Goal: Transaction & Acquisition: Obtain resource

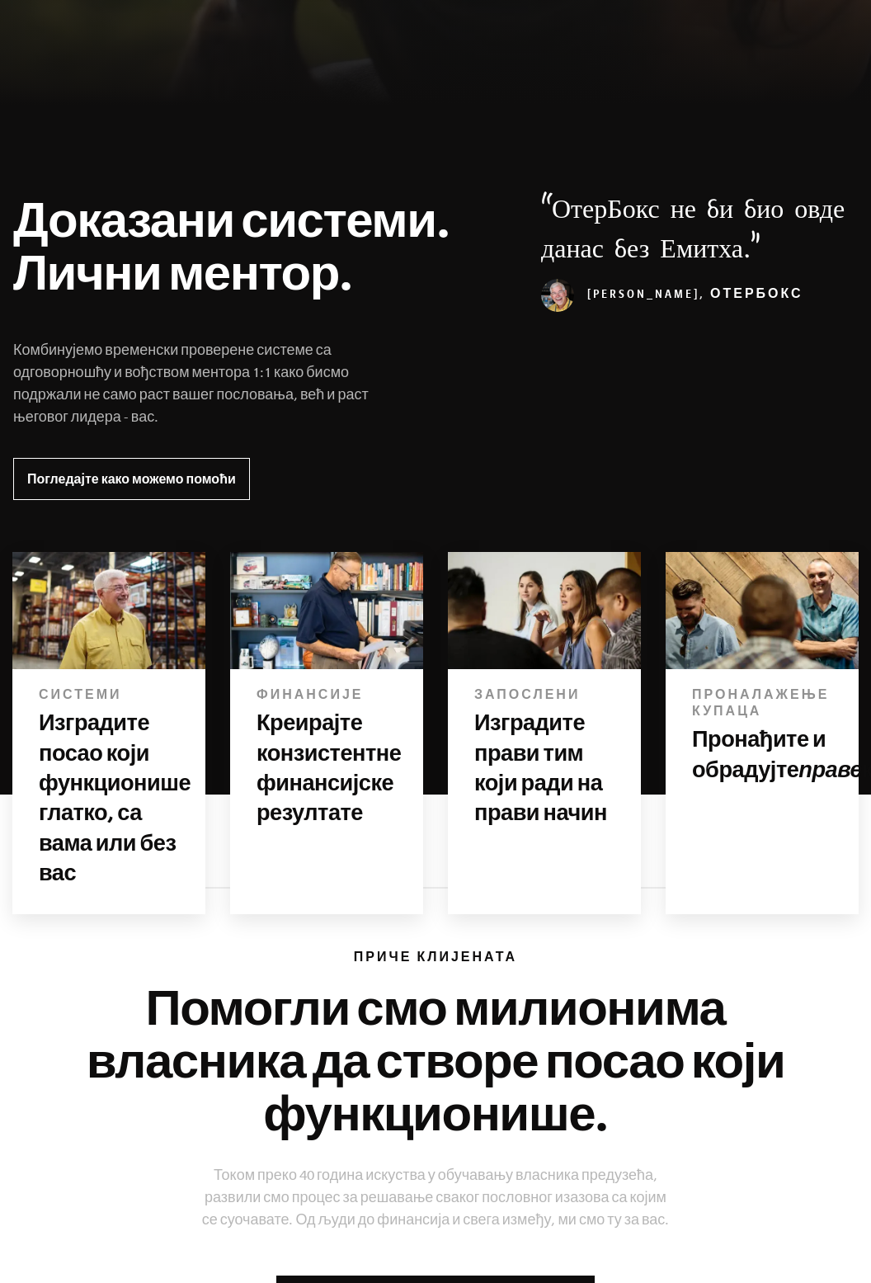
scroll to position [479, 0]
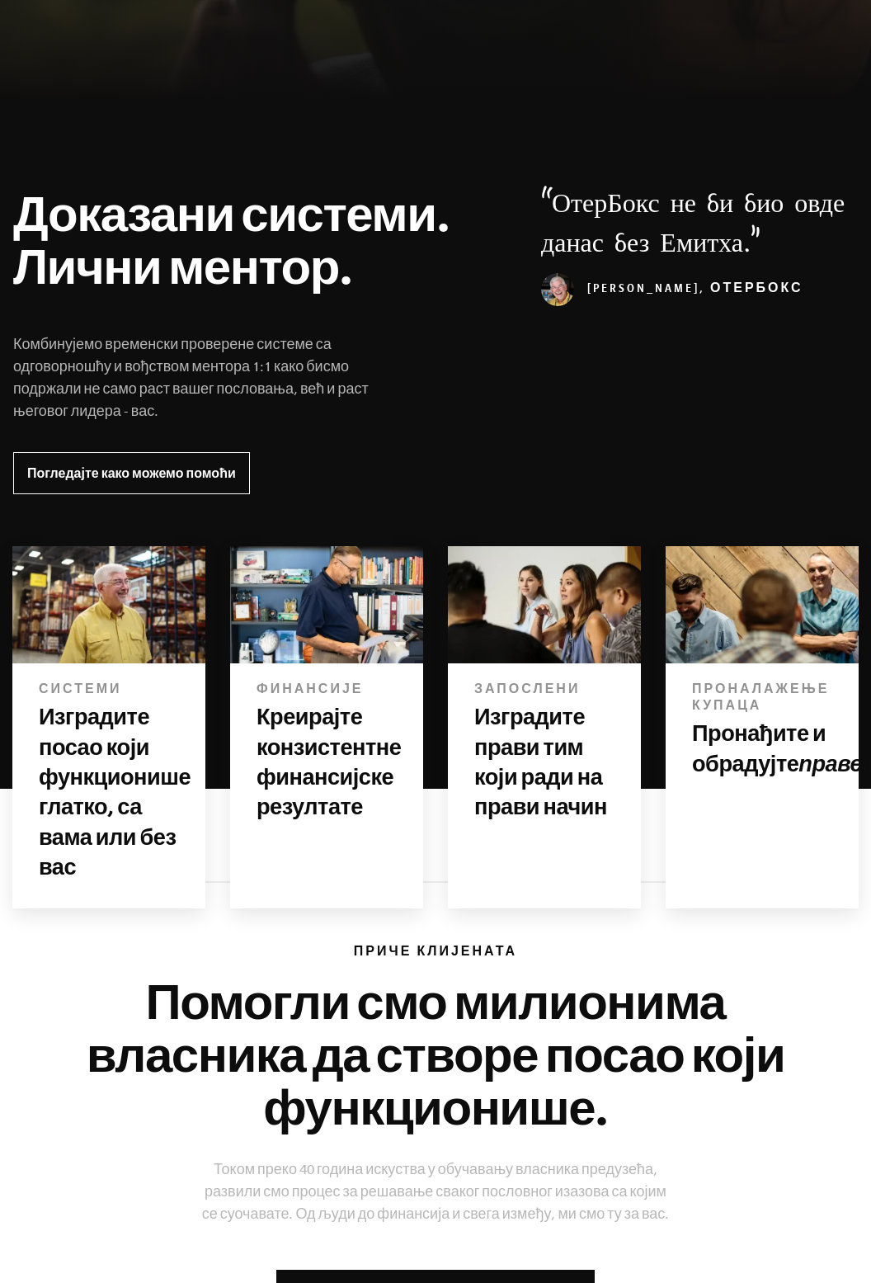
click at [92, 737] on font "Изградите посао који функционише глатко, са вама или без вас" at bounding box center [115, 790] width 152 height 173
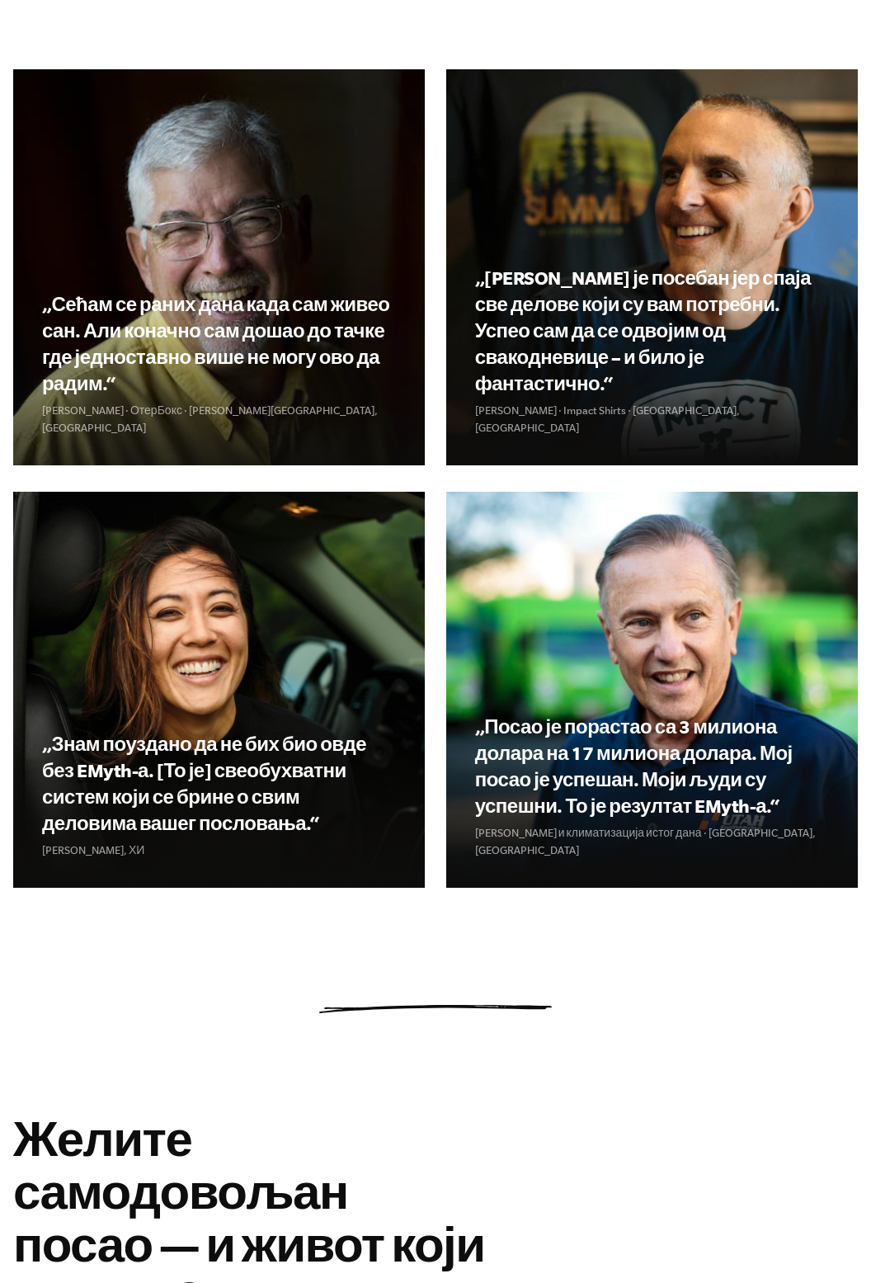
scroll to position [2018, 0]
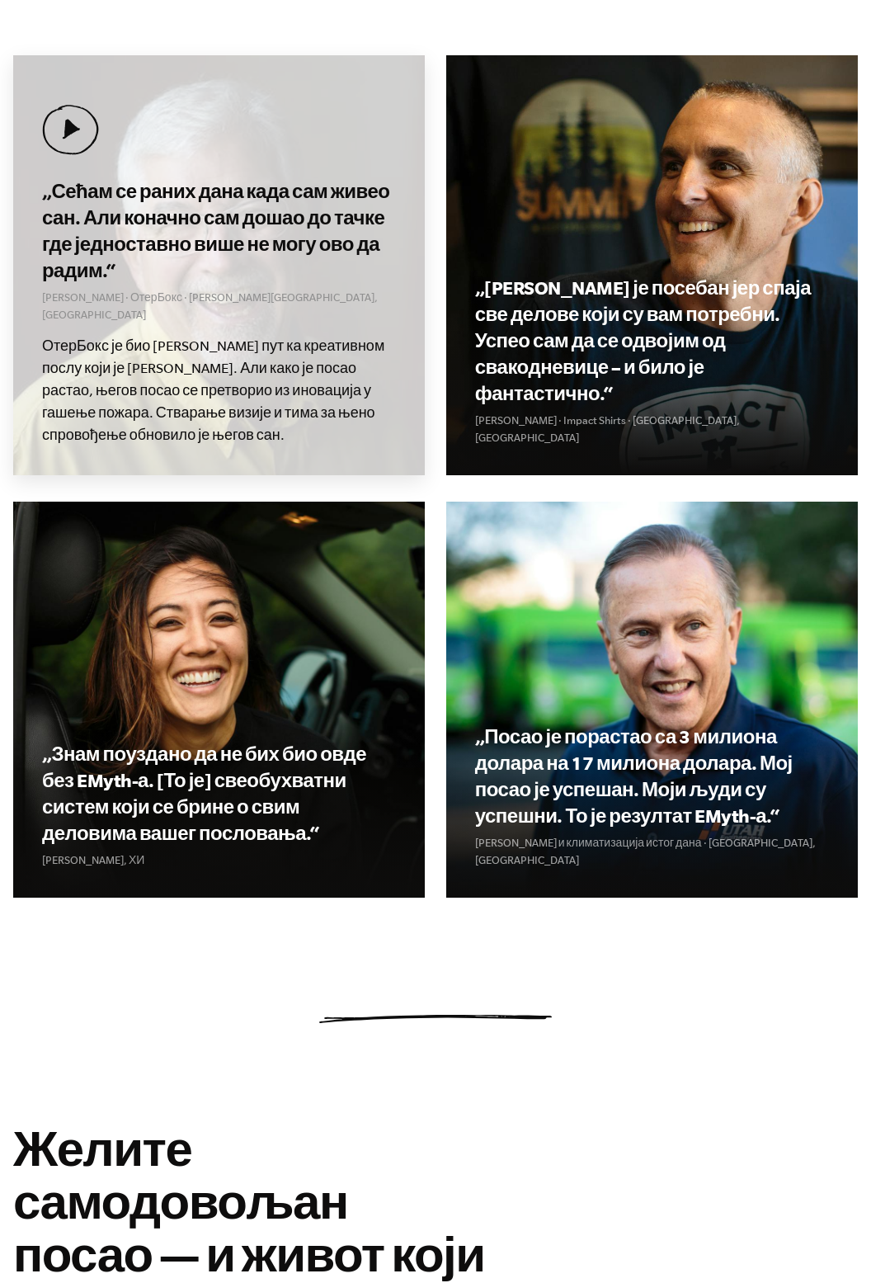
click at [316, 280] on font "„Сећам се раних дана када сам живео сан. Али коначно сам дошао до тачке где јед…" at bounding box center [216, 231] width 348 height 100
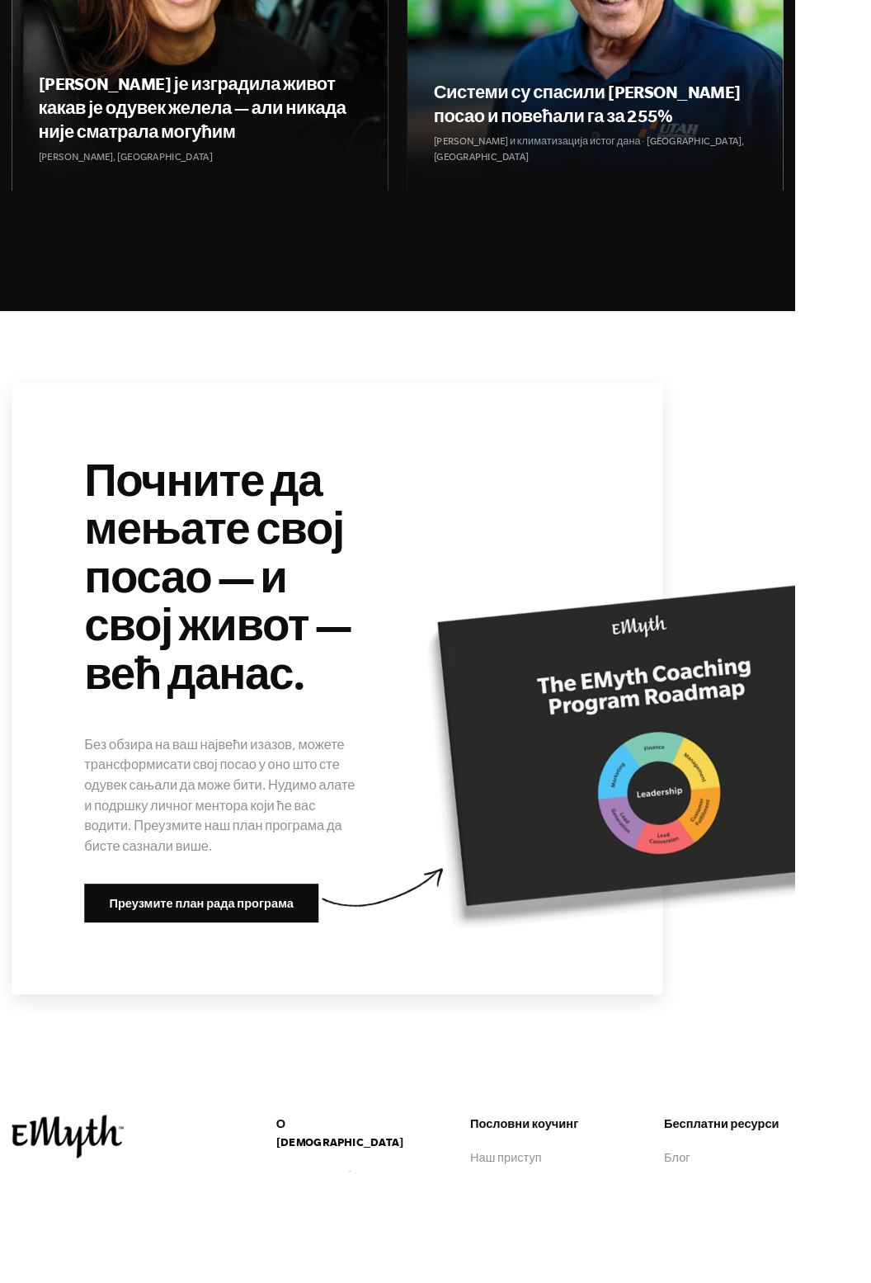
scroll to position [5901, 0]
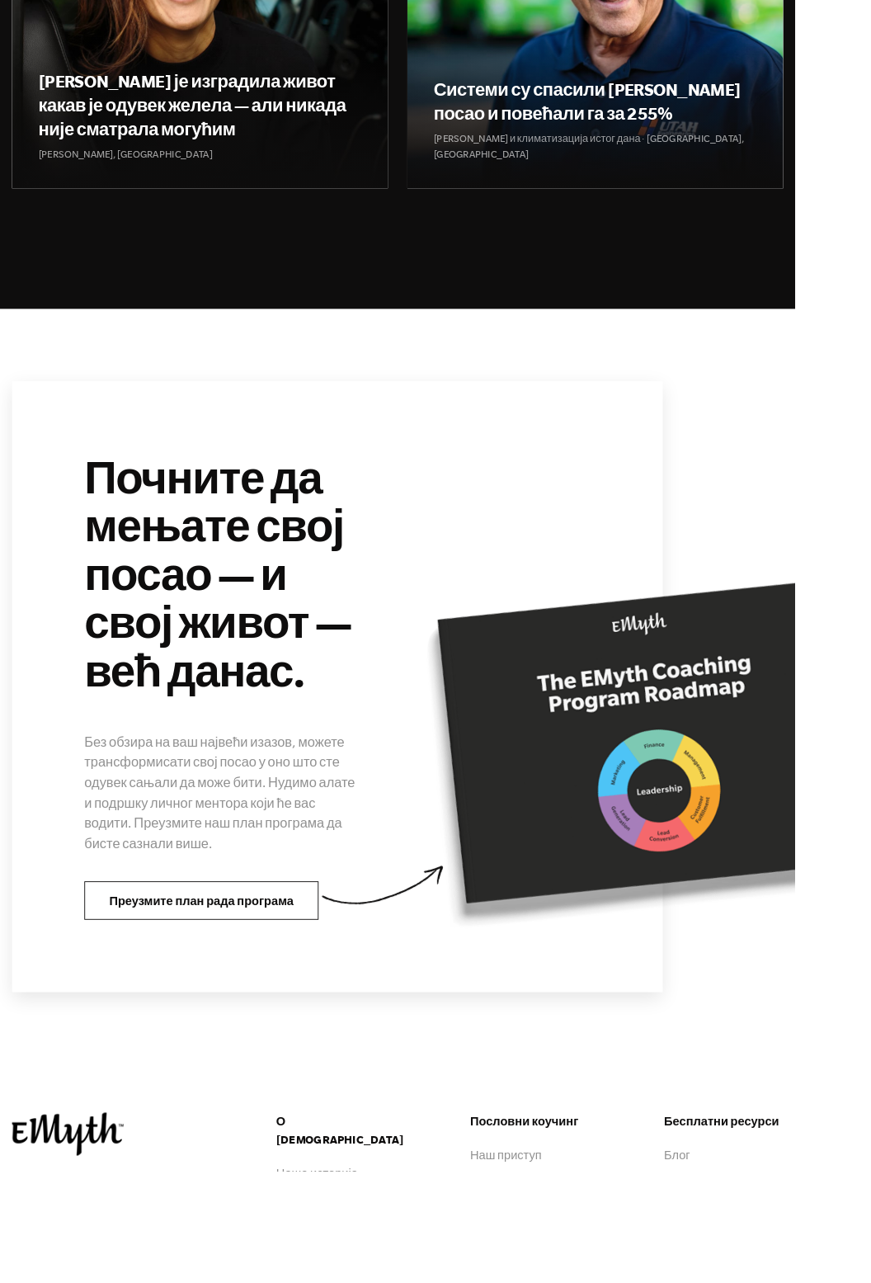
click at [242, 979] on font "Преузмите план рада програма" at bounding box center [221, 986] width 202 height 14
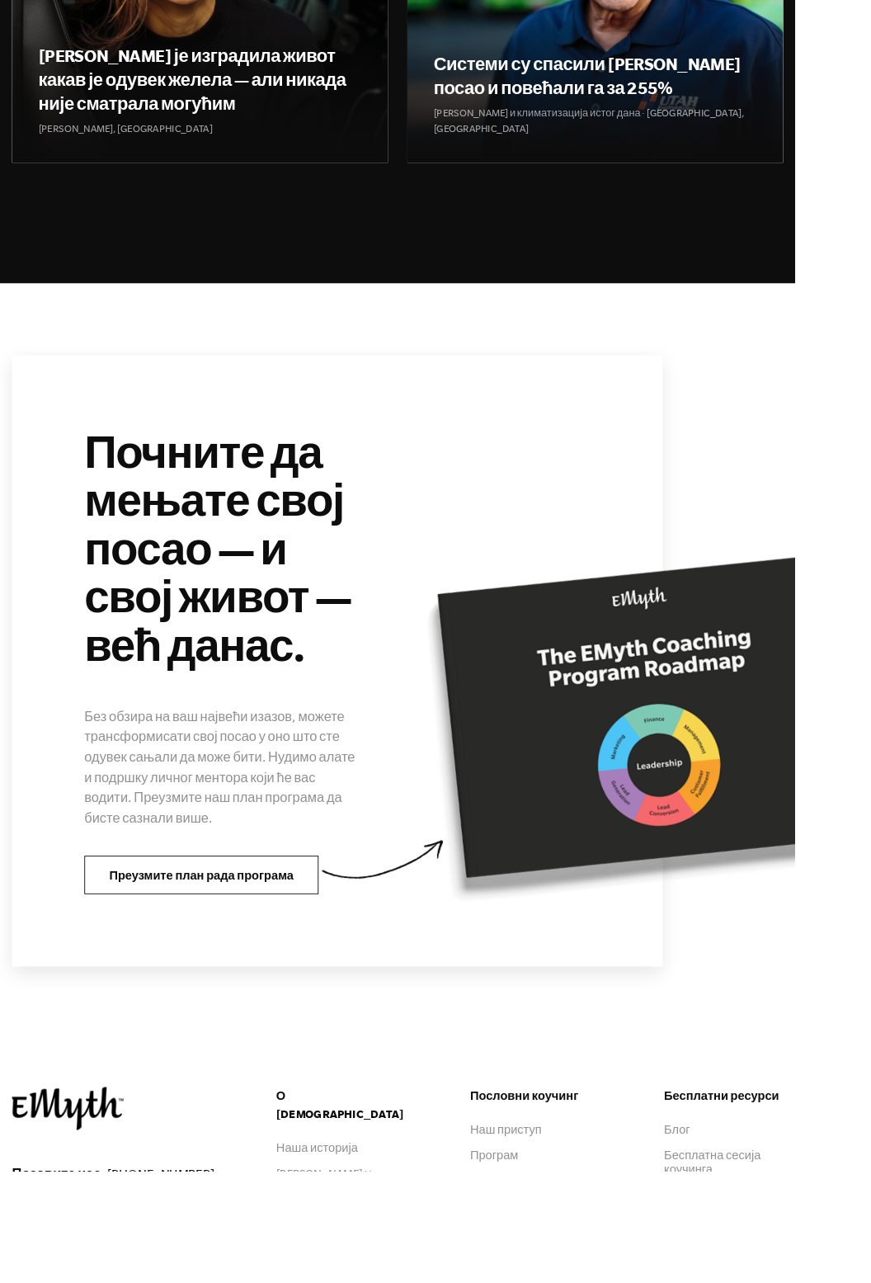
scroll to position [5953, 0]
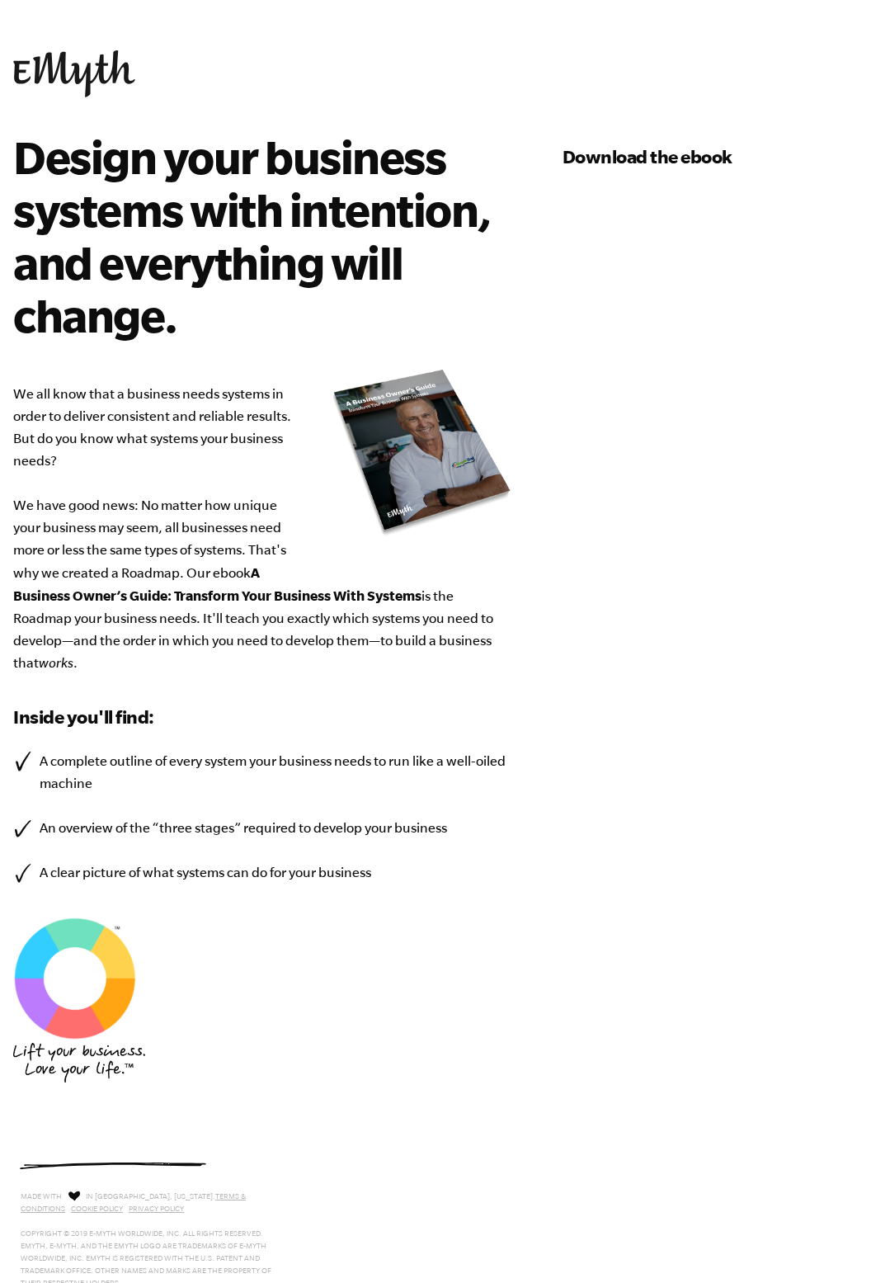
select select "501-750K"
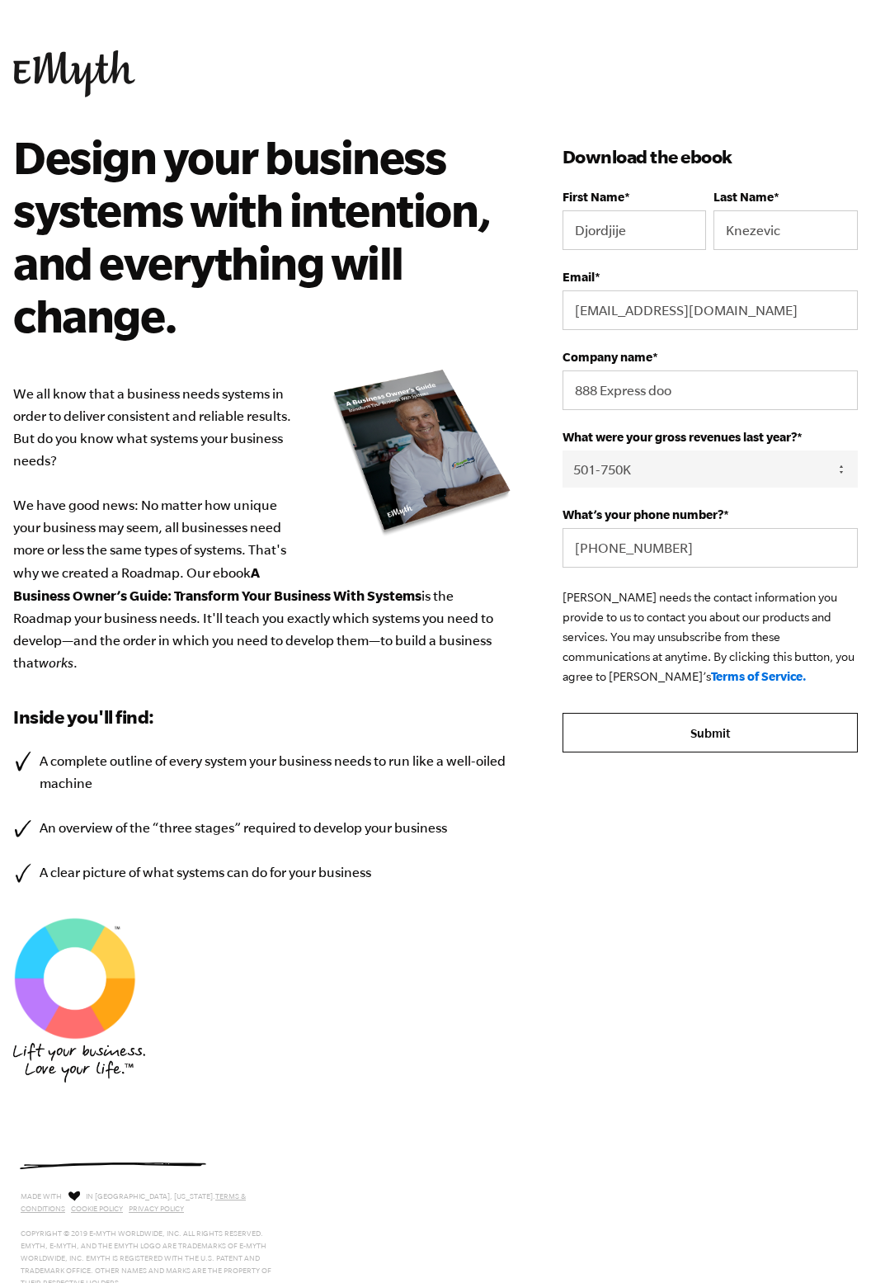
click at [704, 740] on input "Submit" at bounding box center [710, 733] width 295 height 40
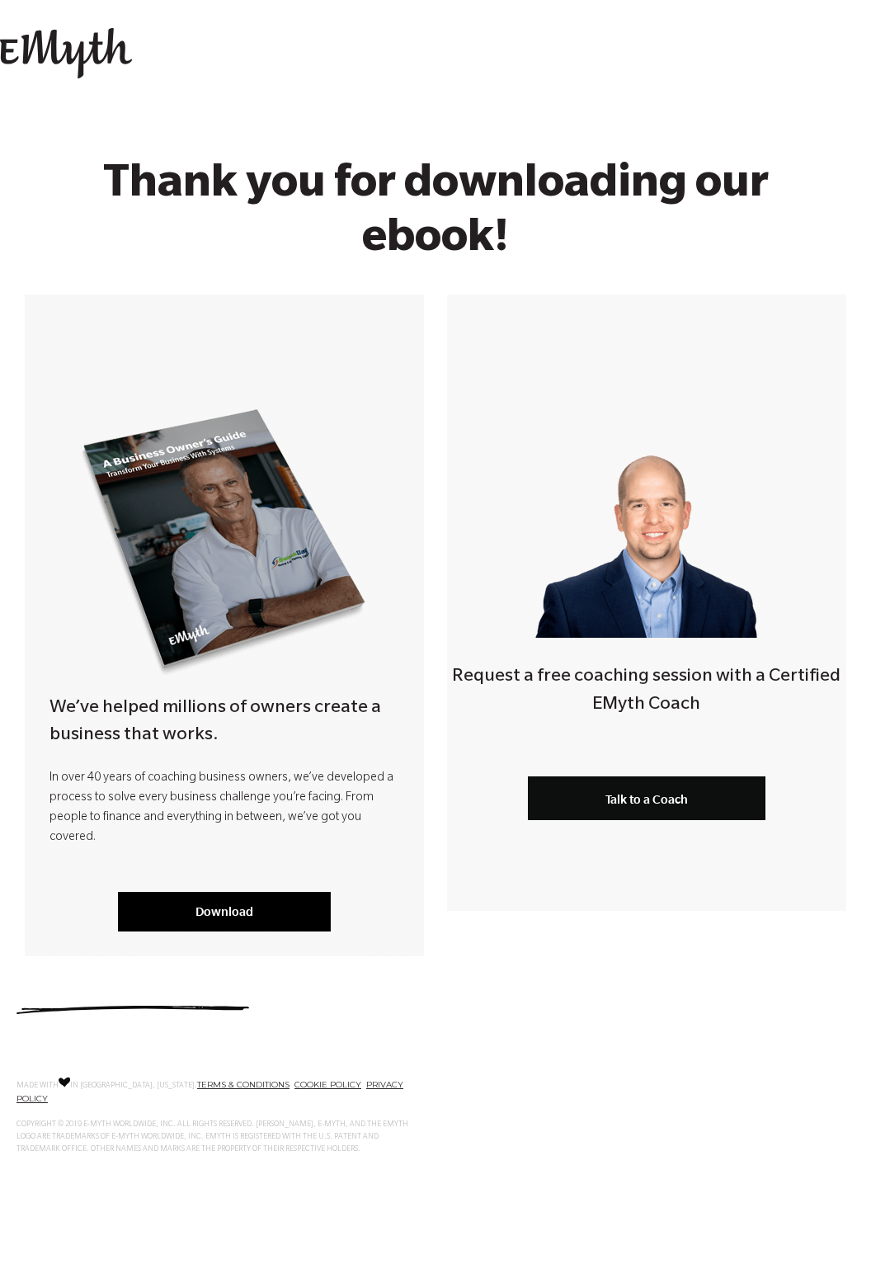
click at [247, 921] on link "Download" at bounding box center [224, 912] width 213 height 40
